Goal: Book appointment/travel/reservation

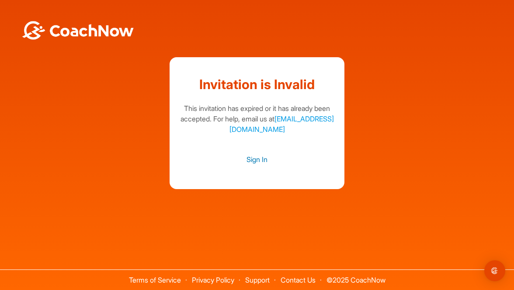
click at [257, 158] on link "Sign In" at bounding box center [256, 159] width 157 height 11
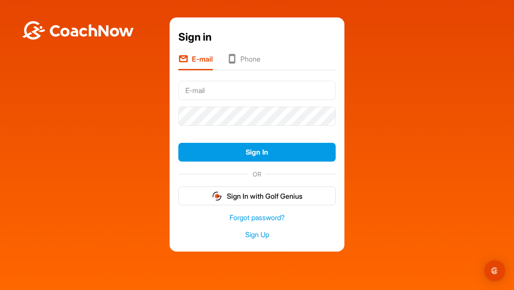
click at [387, 120] on div "Sign in E-mail Phone Sign In OR Sign In with Golf Genius Forgot password? Sign …" at bounding box center [256, 134] width 505 height 234
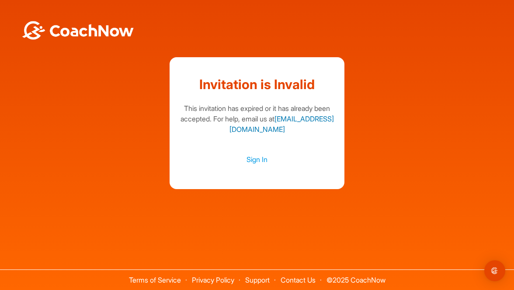
click at [256, 128] on link "[EMAIL_ADDRESS][DOMAIN_NAME]" at bounding box center [281, 123] width 104 height 19
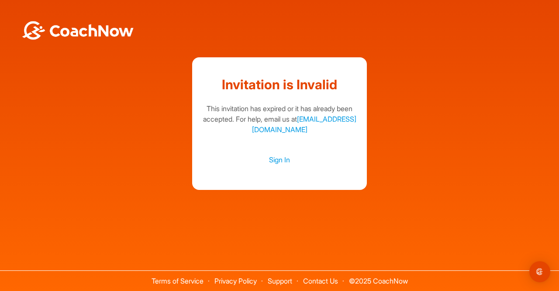
click at [107, 25] on img at bounding box center [78, 30] width 114 height 19
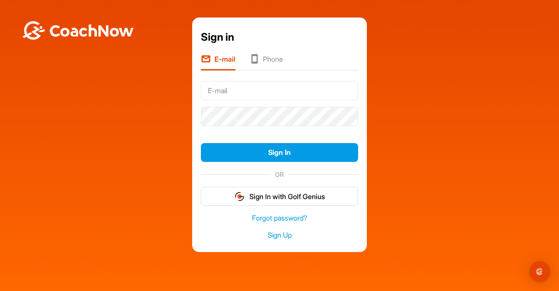
click at [216, 88] on input "text" at bounding box center [279, 90] width 157 height 19
type input "ndemers@delegatus.ca"
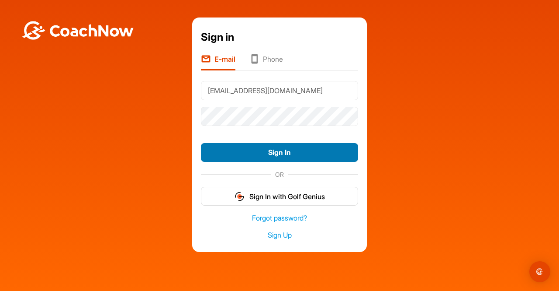
click at [270, 151] on button "Sign In" at bounding box center [279, 152] width 157 height 19
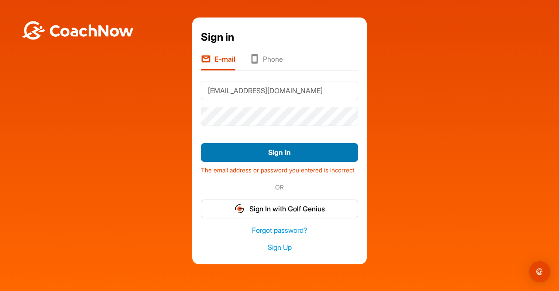
click at [274, 146] on button "Sign In" at bounding box center [279, 152] width 157 height 19
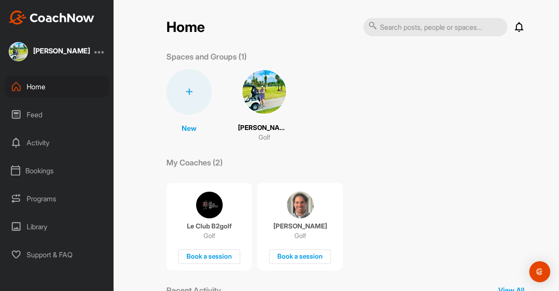
click at [46, 141] on div "Activity" at bounding box center [57, 143] width 105 height 22
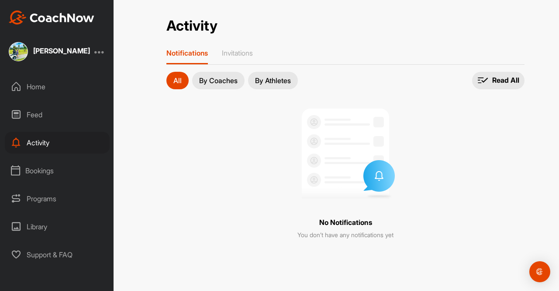
click at [42, 171] on div "Bookings" at bounding box center [57, 170] width 105 height 22
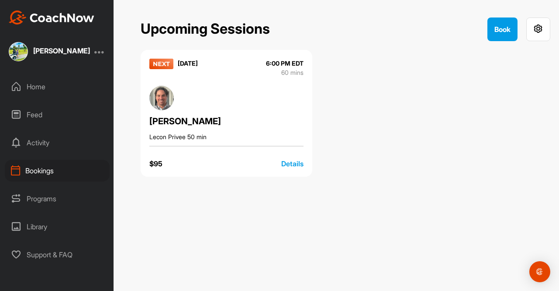
click at [293, 162] on div "Details" at bounding box center [292, 163] width 22 height 10
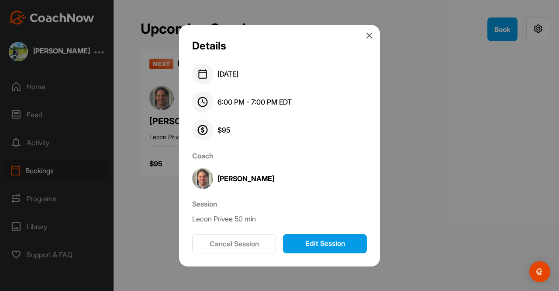
click at [303, 242] on button "Edit Session" at bounding box center [325, 243] width 84 height 19
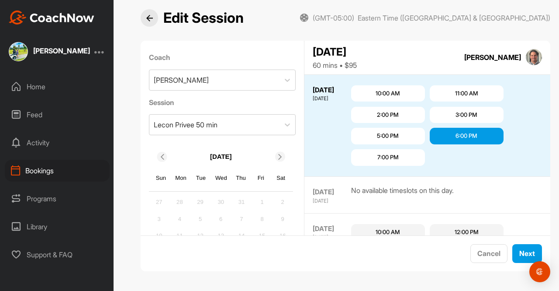
scroll to position [183, 0]
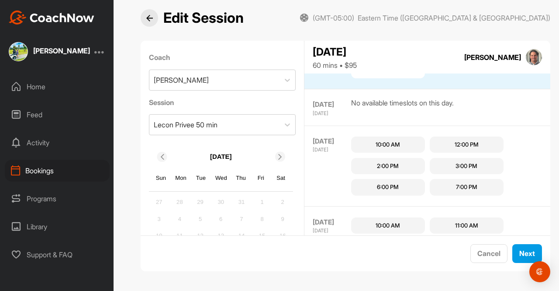
click at [390, 141] on div "10:00 AM" at bounding box center [388, 144] width 24 height 9
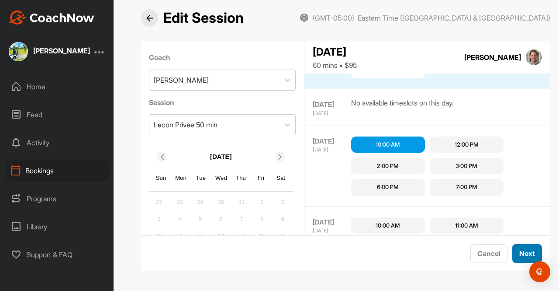
click at [518, 251] on button "Next" at bounding box center [528, 253] width 30 height 19
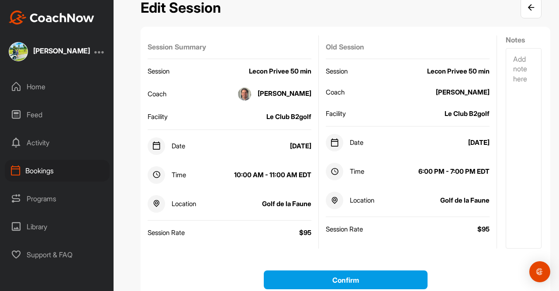
scroll to position [55, 0]
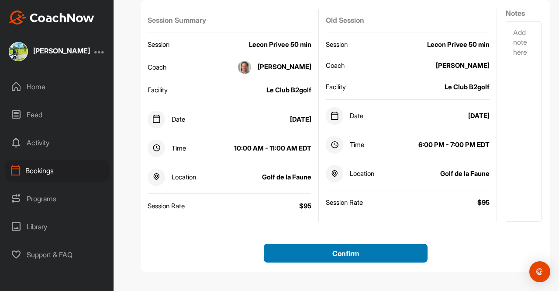
click at [344, 250] on button "Confirm" at bounding box center [346, 252] width 164 height 19
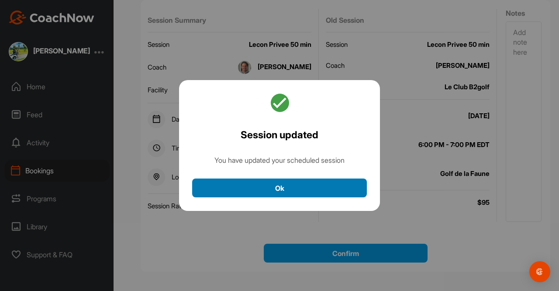
click at [303, 187] on button "Ok" at bounding box center [279, 187] width 175 height 19
